Goal: Task Accomplishment & Management: Manage account settings

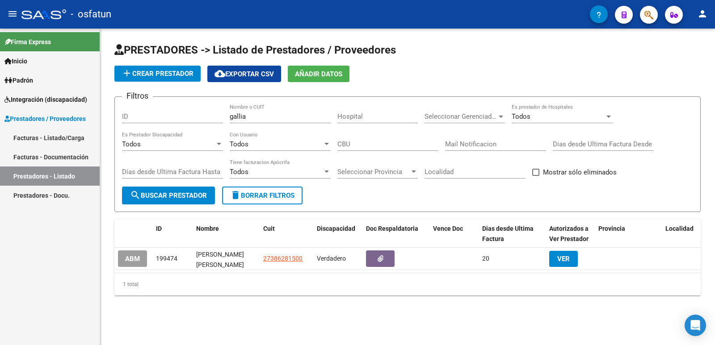
click at [285, 117] on input "gallia" at bounding box center [280, 117] width 101 height 8
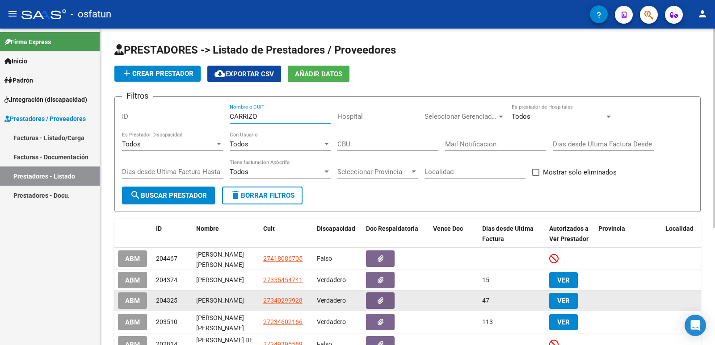
type input "CARRIZO"
click at [125, 304] on span "ABM" at bounding box center [132, 301] width 15 height 8
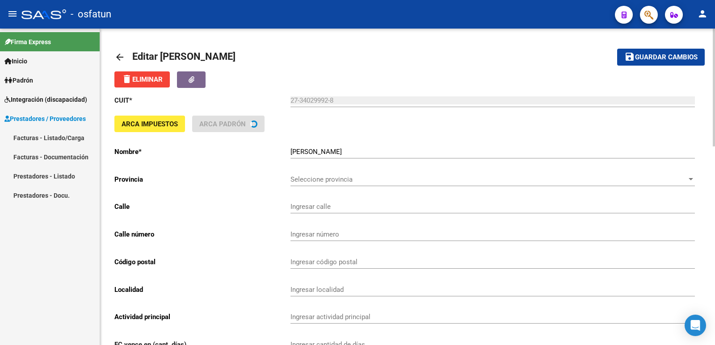
type input "BARRIO [PERSON_NAME][GEOGRAPHIC_DATA]-CASA 149"
type input "47"
type input "4700"
type input "[GEOGRAPHIC_DATA][PERSON_NAME]"
type input "869090"
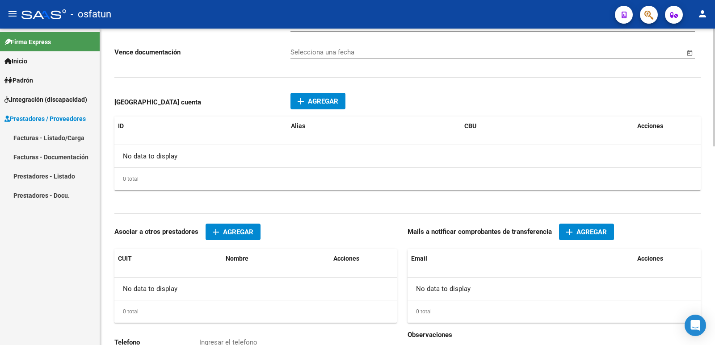
scroll to position [533, 0]
